Goal: Transaction & Acquisition: Obtain resource

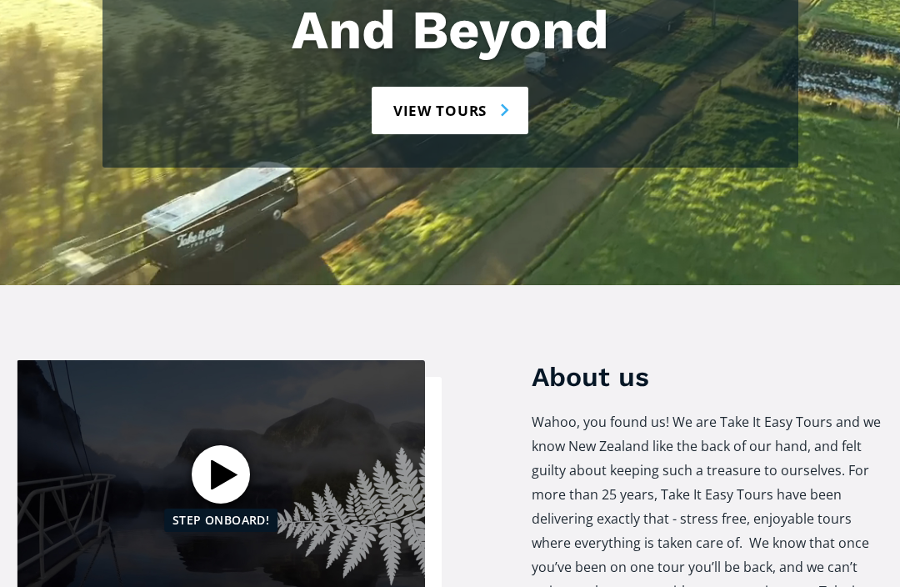
scroll to position [318, 0]
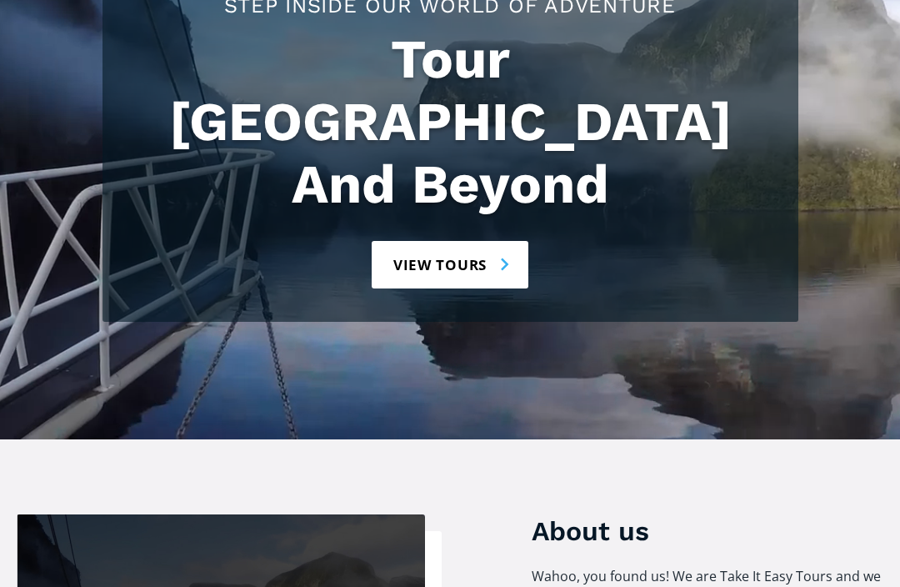
click at [442, 241] on link "View tours" at bounding box center [451, 265] width 158 height 48
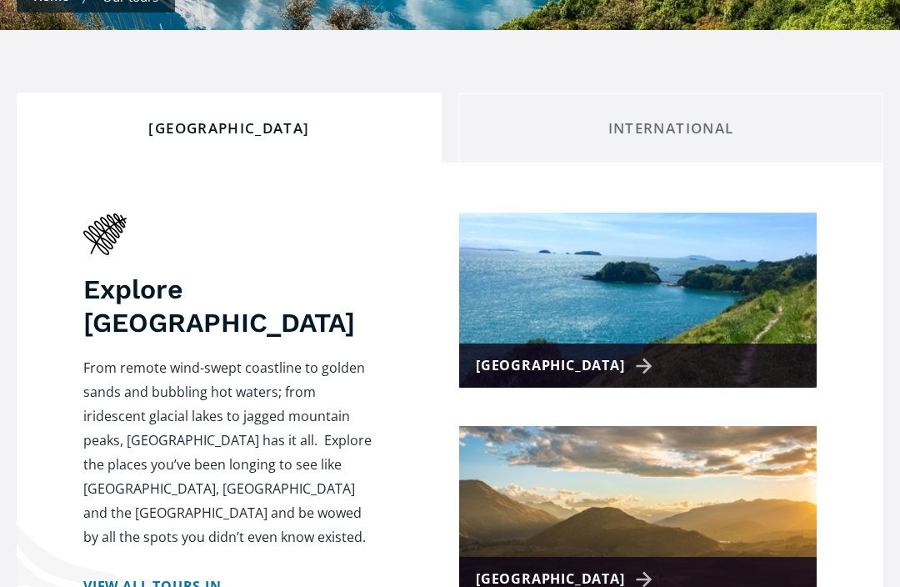
scroll to position [690, 0]
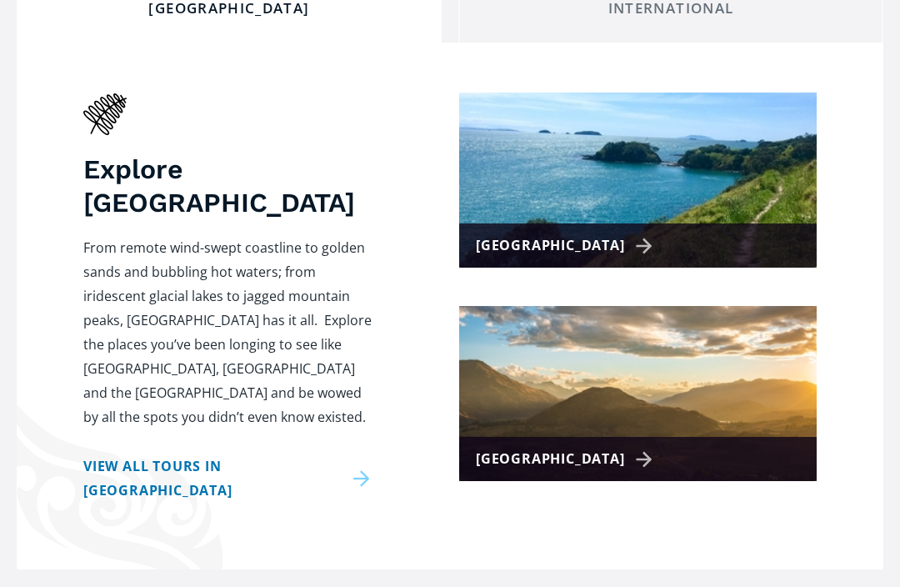
click at [534, 233] on div "[GEOGRAPHIC_DATA]" at bounding box center [567, 245] width 183 height 24
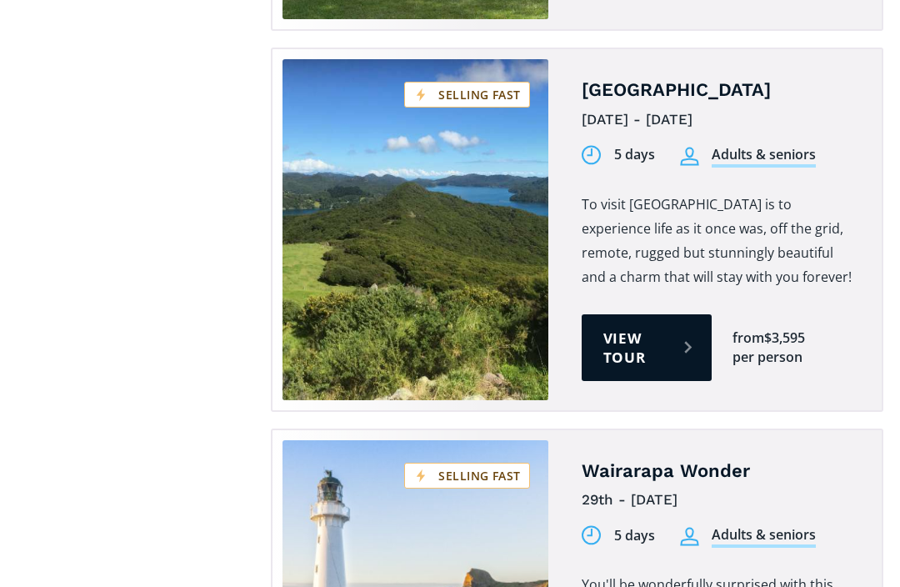
scroll to position [2921, 0]
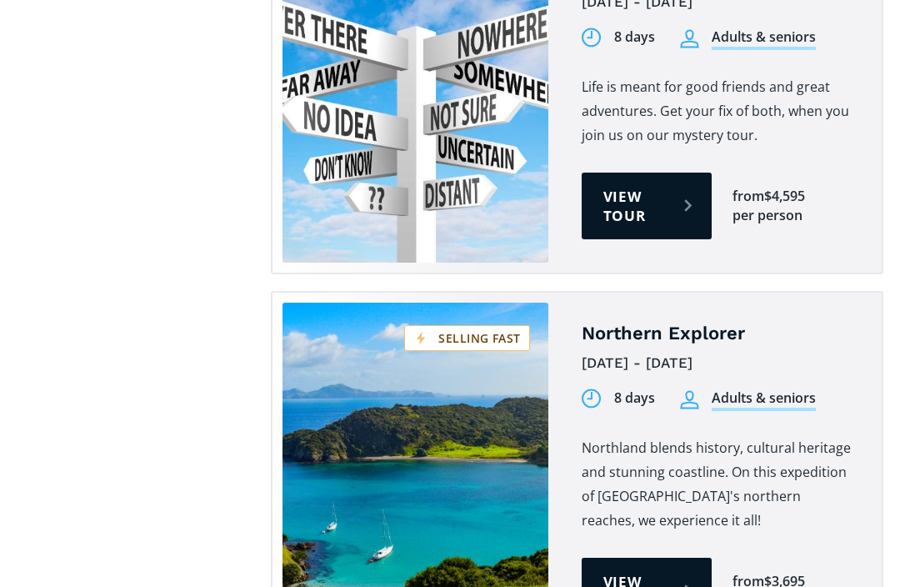
click at [648, 558] on link "View tour" at bounding box center [647, 591] width 130 height 67
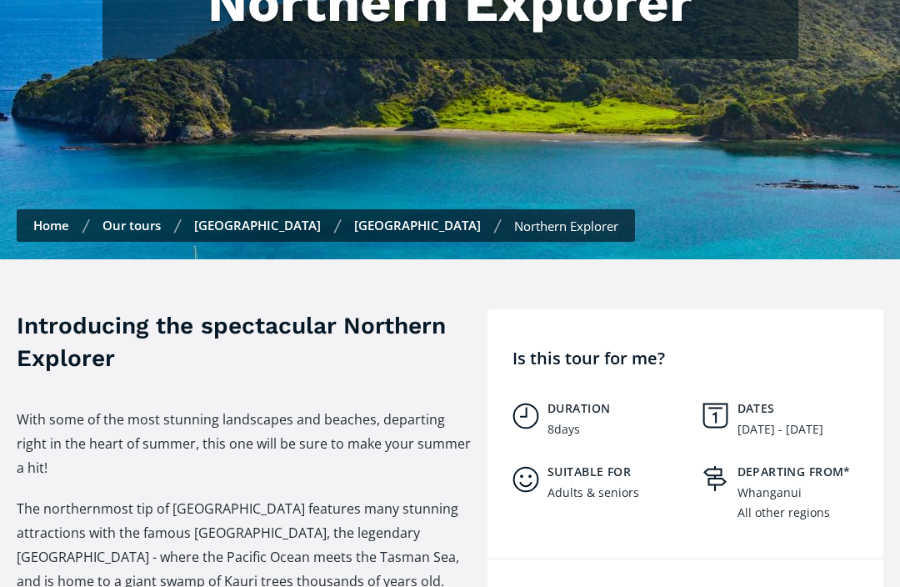
scroll to position [771, 0]
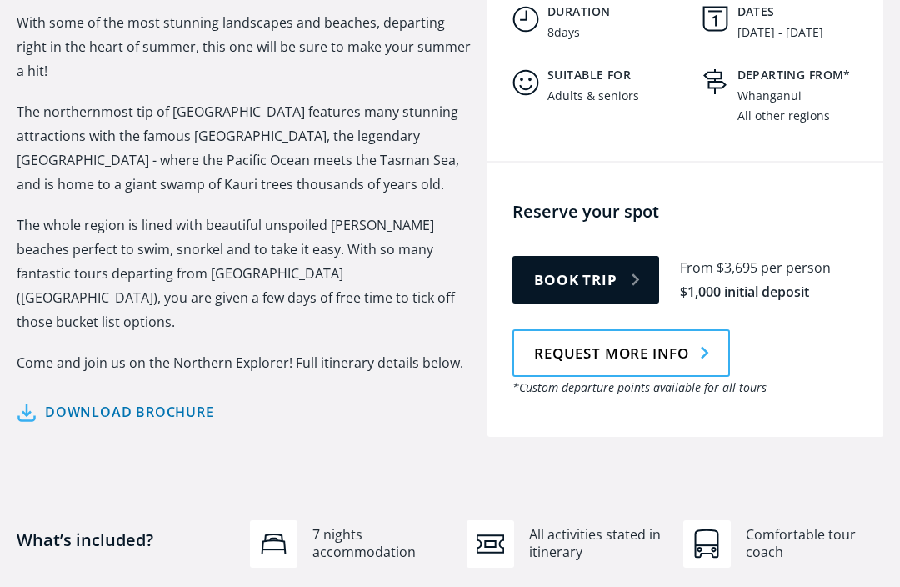
click at [192, 400] on link "Download brochure" at bounding box center [116, 412] width 198 height 24
